Goal: Find specific page/section: Find specific page/section

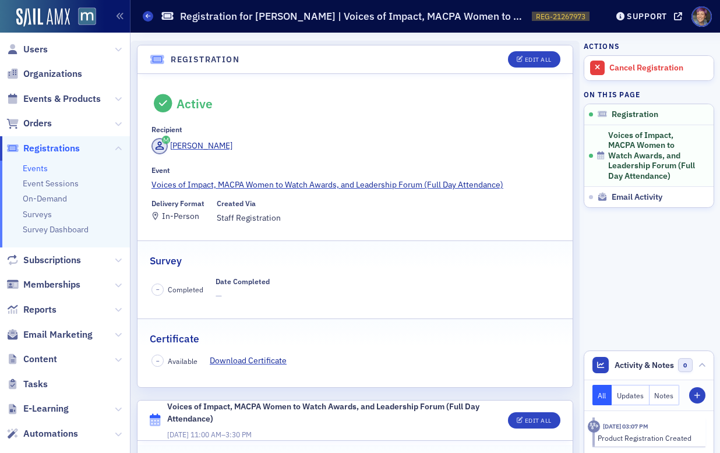
click at [33, 170] on link "Events" at bounding box center [35, 168] width 25 height 10
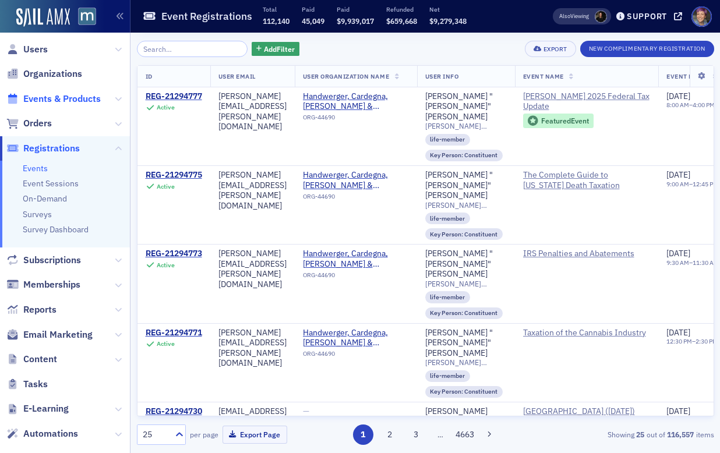
click at [51, 101] on span "Events & Products" at bounding box center [61, 99] width 77 height 13
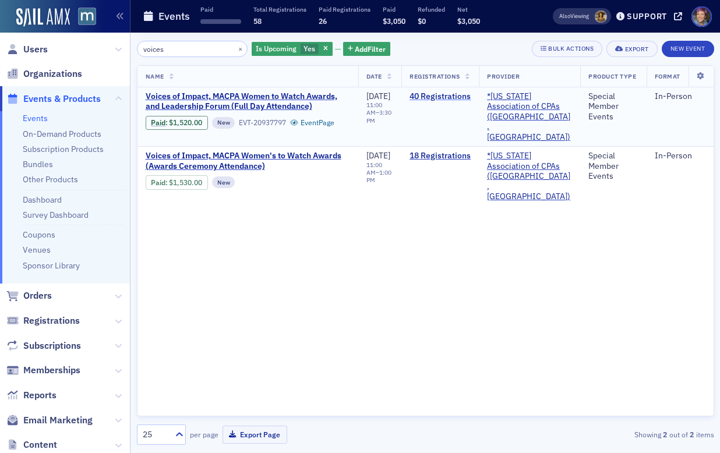
type input "voices"
click at [464, 96] on link "40 Registrations" at bounding box center [440, 96] width 61 height 10
